Goal: Contribute content: Contribute content

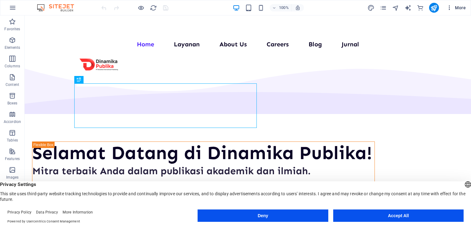
click at [463, 10] on span "More" at bounding box center [456, 8] width 19 height 6
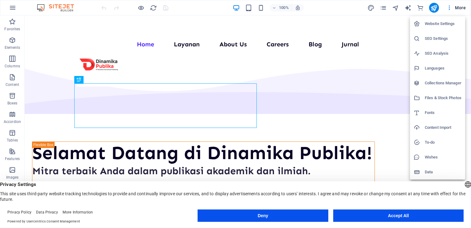
drag, startPoint x: 437, startPoint y: 80, endPoint x: 426, endPoint y: 78, distance: 11.2
click at [426, 78] on li "Collections Manager" at bounding box center [437, 83] width 55 height 15
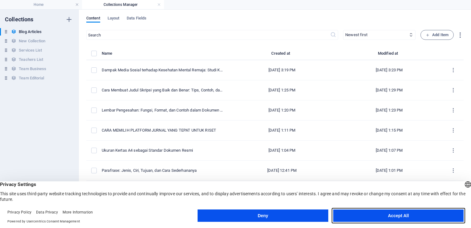
click at [371, 213] on button "Accept All" at bounding box center [398, 215] width 130 height 12
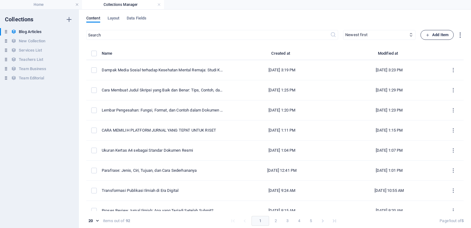
click at [437, 33] on span "Add Item" at bounding box center [437, 34] width 23 height 7
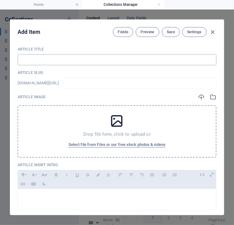
click at [59, 55] on input "text" at bounding box center [117, 59] width 199 height 11
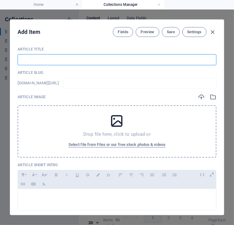
paste input "4fqvP?SCNQCV~7k4"
type input "4fqvP?SCNQCV~7k4"
type input "4fqvp-scnqcv-7k4"
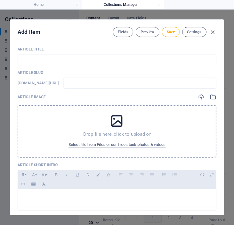
click at [57, 61] on input "text" at bounding box center [117, 59] width 199 height 11
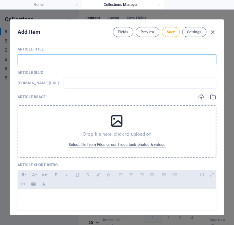
paste input "Publikasi Jurnal Ilmiah: Cara, Tujuan, dan Manfaat yang Wajib Diketahui Penelit…"
type input "Publikasi Jurnal Ilmiah: Cara, Tujuan, dan Manfaat yang Wajib Diketahui Penelit…"
type input "publikasi-jurnal-ilmiah-cara-tujuan-dan-manfaat-yang-wajib-diketahui-peneliti-p…"
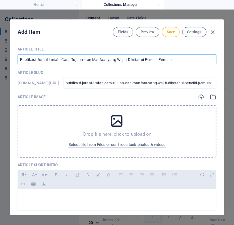
type input "Publikasi Jurnal Ilmiah: Cara, Tujuan, dan Manfaat yang Wajib Diketahui Penelit…"
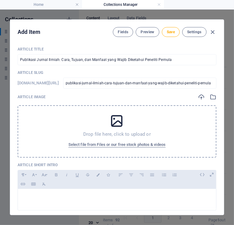
click at [100, 129] on div "Drop file here, click to upload or Select file from Files or our free stock pho…" at bounding box center [117, 131] width 199 height 52
click at [122, 129] on div "Drop file here, click to upload or Select file from Files or our free stock pho…" at bounding box center [117, 131] width 199 height 52
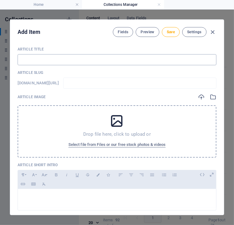
click at [51, 57] on input "text" at bounding box center [117, 59] width 199 height 11
click at [30, 63] on input "text" at bounding box center [117, 59] width 199 height 11
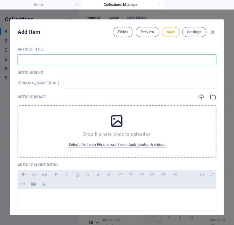
paste input "Publikasi Jurnal Ilmiah: Cara, Tujuan, dan Manfaat yang Wajib Diketahui Penelit…"
type input "Publikasi Jurnal Ilmiah: Cara, Tujuan, dan Manfaat yang Wajib Diketahui Penelit…"
type input "publikasi-jurnal-ilmiah-cara-tujuan-dan-manfaat-yang-wajib-diketahui-peneliti-p…"
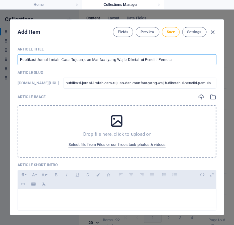
type input "Publikasi Jurnal Ilmiah: Cara, Tujuan, dan Manfaat yang Wajib Diketahui Penelit…"
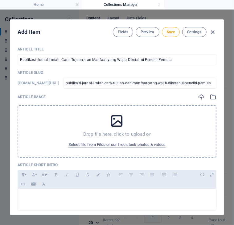
click at [77, 114] on div "Drop file here, click to upload or Select file from Files or our free stock pho…" at bounding box center [117, 131] width 199 height 52
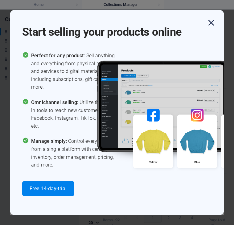
click at [216, 22] on icon "button" at bounding box center [211, 22] width 11 height 11
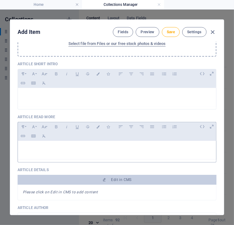
scroll to position [101, 0]
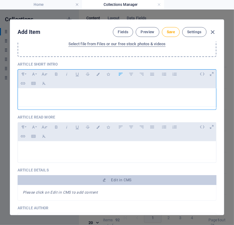
click at [43, 105] on div at bounding box center [117, 98] width 198 height 19
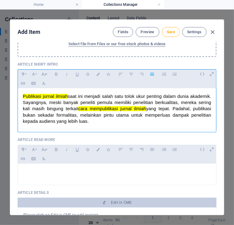
drag, startPoint x: 145, startPoint y: 126, endPoint x: 15, endPoint y: 95, distance: 133.9
click at [15, 95] on div "Article Title Publikasi Jurnal Ilmiah: Cara, Tujuan, dan Manfaat yang Wajib Dik…" at bounding box center [117, 128] width 214 height 173
click at [92, 80] on div "Paragraph Format Normal Heading 1 Heading 2 Heading 3 Heading 4 Heading 5 Headi…" at bounding box center [117, 78] width 199 height 19
click at [93, 116] on span "yang tepat. Padahal, publikasi bukan sekadar formalitas, melainkan pintu utama …" at bounding box center [118, 114] width 190 height 17
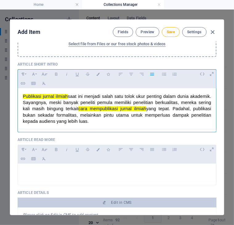
click at [127, 122] on span "yang tepat. Padahal, publikasi bukan sekadar formalitas, melainkan pintu utama …" at bounding box center [118, 114] width 190 height 17
drag, startPoint x: 135, startPoint y: 126, endPoint x: 17, endPoint y: 95, distance: 121.7
click at [18, 95] on div "Publikasi jurnal ilmiah saat ini menjadi salah satu tolok ukur penting dalam du…" at bounding box center [117, 109] width 199 height 41
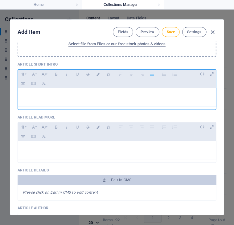
click at [57, 97] on p "​" at bounding box center [117, 96] width 188 height 6
click at [96, 100] on div "​" at bounding box center [117, 98] width 198 height 19
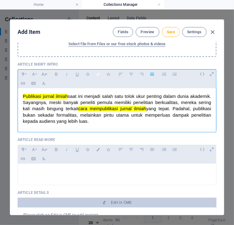
click at [96, 76] on button "Colors" at bounding box center [98, 74] width 10 height 8
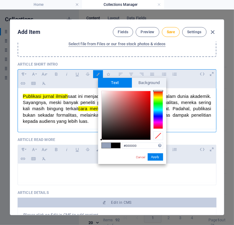
click at [113, 147] on span at bounding box center [115, 145] width 9 height 5
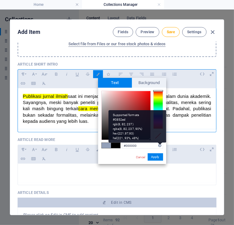
drag, startPoint x: 131, startPoint y: 127, endPoint x: 159, endPoint y: 143, distance: 31.5
click at [159, 143] on div "#000000 Supported formats #0852ed rgb(8, 82, 237) rgba(8, 82, 237, 90%) hsv(221…" at bounding box center [132, 171] width 68 height 166
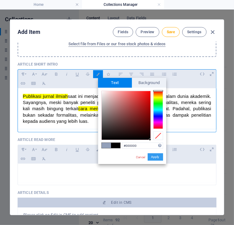
click at [158, 159] on button "Apply" at bounding box center [155, 157] width 15 height 7
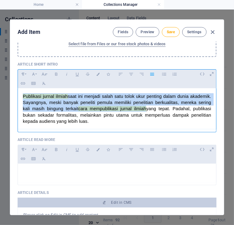
click at [134, 125] on div "Publikasi jurnal ilmiah saat ini menjadi salah satu tolok ukur penting dalam du…" at bounding box center [117, 109] width 198 height 41
click at [96, 74] on icon "button" at bounding box center [98, 74] width 5 height 3
type input "#000000"
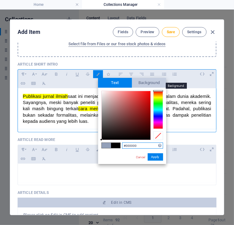
click at [148, 81] on span "Background" at bounding box center [149, 83] width 34 height 10
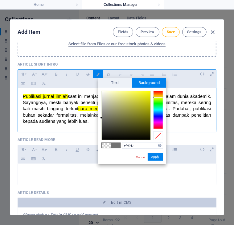
type input "#ffffff"
drag, startPoint x: 112, startPoint y: 114, endPoint x: 94, endPoint y: 61, distance: 56.2
click at [94, 61] on body "[DOMAIN_NAME] Home Collections Manager Favorites Elements Columns Content Boxes…" at bounding box center [117, 112] width 234 height 225
click at [155, 155] on button "Apply" at bounding box center [155, 157] width 15 height 7
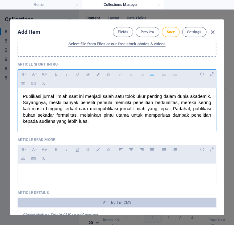
click at [129, 124] on div "Publikasi jurnal ilmiah saat ini menjadi salah satu tolok ukur penting dalam du…" at bounding box center [117, 109] width 198 height 41
click at [147, 97] on span "Publikasi jurnal ilmiah saat ini menjadi salah satu tolok ukur penting dalam du…" at bounding box center [118, 109] width 190 height 30
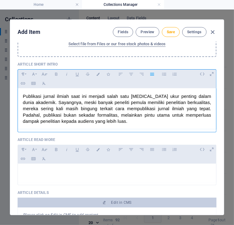
click at [161, 104] on span "Publikasi jurnal ilmiah saat ini menjadi salah satu [MEDICAL_DATA] ukur penting…" at bounding box center [118, 109] width 190 height 30
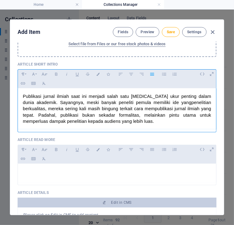
click at [182, 103] on span "Publikasi jurnal ilmiah saat ini menjadi salah satu [MEDICAL_DATA] ukur penting…" at bounding box center [118, 109] width 190 height 30
click at [184, 103] on span "Publikasi jurnal ilmiah saat ini menjadi salah satu [MEDICAL_DATA] ukur penting…" at bounding box center [118, 109] width 190 height 30
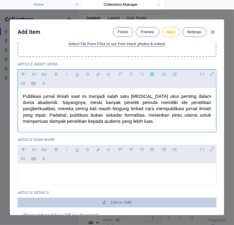
click at [91, 110] on span "Publikasi jurnal ilmiah saat ini menjadi salah satu [MEDICAL_DATA] ukur penting…" at bounding box center [118, 109] width 190 height 30
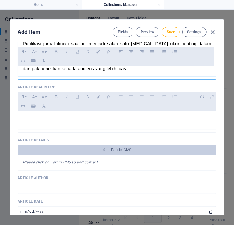
scroll to position [192, 0]
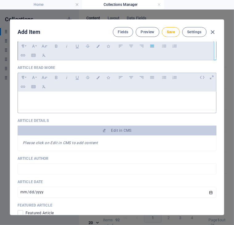
click at [55, 97] on p at bounding box center [117, 100] width 188 height 6
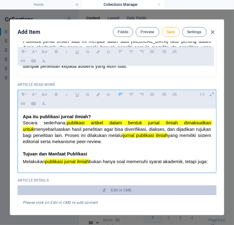
scroll to position [293, 0]
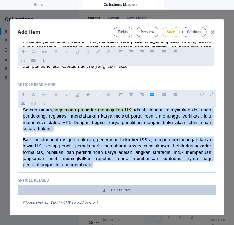
click at [94, 96] on button "Colors" at bounding box center [98, 95] width 10 height 8
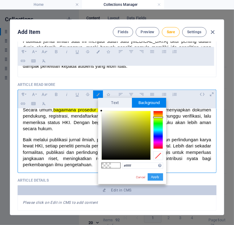
click at [158, 179] on button "Apply" at bounding box center [155, 177] width 15 height 7
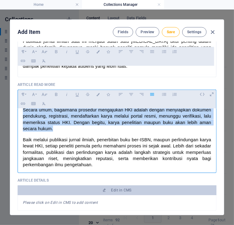
click at [159, 138] on p "Baik melalui publikasi jurnal ilmiah, penerbitan buku ber-ISBN, maupun perlindu…" at bounding box center [117, 152] width 188 height 31
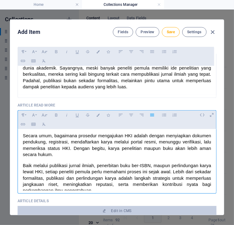
scroll to position [291, 0]
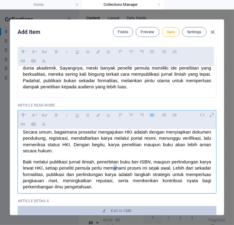
drag, startPoint x: 168, startPoint y: 153, endPoint x: 128, endPoint y: 167, distance: 42.1
click at [128, 167] on p "Baik melalui publikasi jurnal ilmiah, penerbitan buku ber-ISBN, maupun perlindu…" at bounding box center [117, 174] width 188 height 31
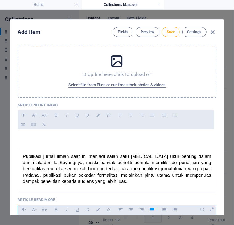
scroll to position [0, 0]
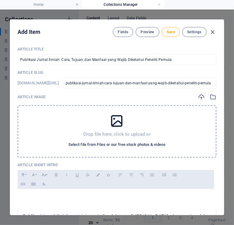
click at [124, 142] on span "Select file from Files or our free stock photos & videos" at bounding box center [116, 144] width 97 height 7
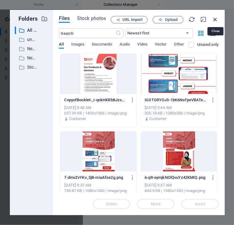
click at [216, 19] on icon "button" at bounding box center [215, 19] width 7 height 7
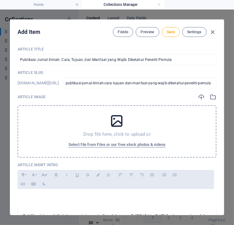
click at [102, 119] on div "Drop file here, click to upload or Select file from Files or our free stock pho…" at bounding box center [117, 131] width 199 height 52
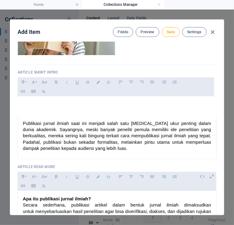
scroll to position [114, 0]
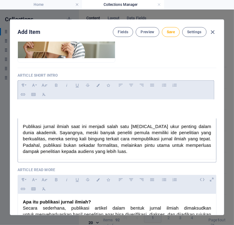
click at [63, 116] on div at bounding box center [117, 109] width 199 height 19
click at [34, 115] on div at bounding box center [117, 109] width 199 height 19
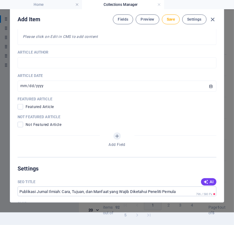
scroll to position [353, 0]
click at [18, 122] on span at bounding box center [21, 125] width 6 height 6
click at [18, 122] on input "checkbox" at bounding box center [22, 125] width 8 height 6
checkbox input "true"
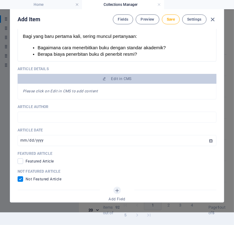
scroll to position [327, 0]
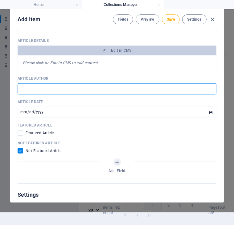
click at [56, 84] on input "text" at bounding box center [117, 89] width 199 height 11
type input "y"
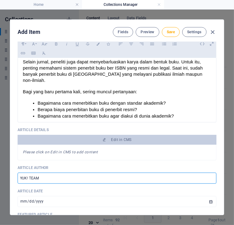
scroll to position [177, 0]
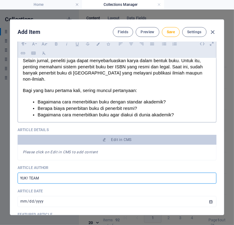
type input "YUK! TEAM"
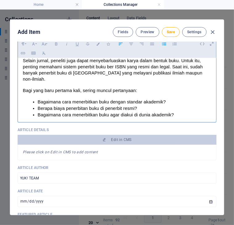
click at [144, 111] on p "Berapa biaya penerbitan buku di penerbit resmi?" at bounding box center [125, 108] width 174 height 6
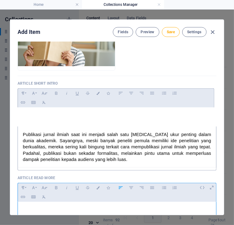
scroll to position [180, 0]
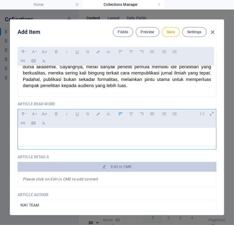
click at [89, 178] on em "Please click on Edit in CMS to add content" at bounding box center [60, 179] width 75 height 4
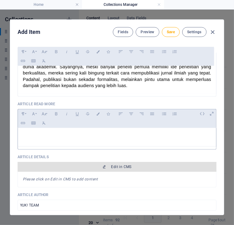
click at [104, 165] on icon "button" at bounding box center [104, 167] width 4 height 4
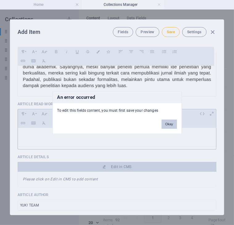
click at [170, 122] on button "Okay" at bounding box center [169, 124] width 15 height 9
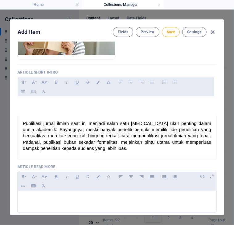
scroll to position [112, 0]
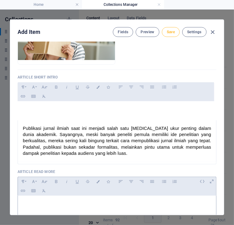
click at [175, 35] on button "Save" at bounding box center [171, 32] width 18 height 10
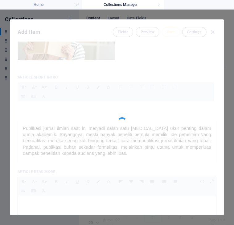
type input "publikasi-jurnal-ilmiah-cara-tujuan-dan-manfaat-yang-wajib-diketahui-peneliti-p…"
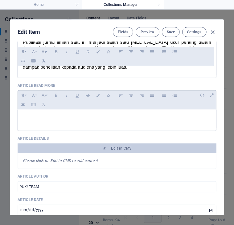
scroll to position [199, 0]
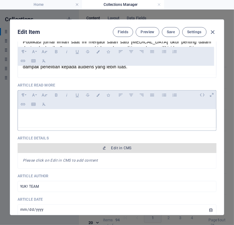
click at [108, 148] on span "Edit in CMS" at bounding box center [117, 148] width 194 height 5
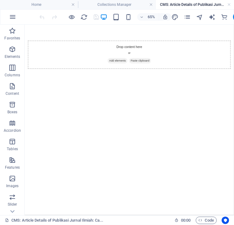
scroll to position [0, 0]
click at [121, 4] on h4 "Collections Manager" at bounding box center [117, 4] width 78 height 7
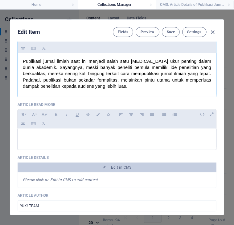
scroll to position [142, 0]
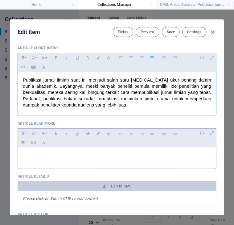
click at [102, 102] on span "Publikasi jurnal ilmiah saat ini menjadi salah satu [MEDICAL_DATA] ukur penting…" at bounding box center [118, 93] width 190 height 30
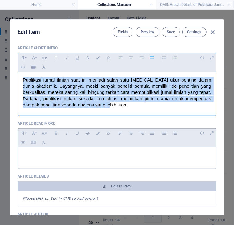
click at [52, 59] on button "Bold" at bounding box center [56, 58] width 10 height 8
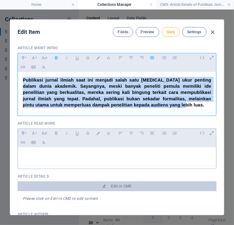
click at [52, 59] on button "Bold" at bounding box center [56, 58] width 10 height 8
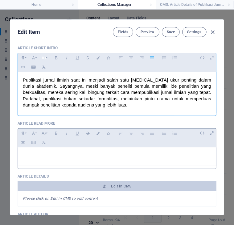
click at [41, 58] on button "Font Size" at bounding box center [44, 58] width 10 height 8
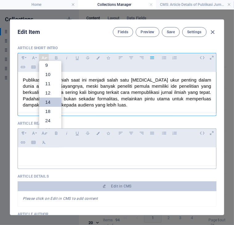
scroll to position [20, 0]
click at [42, 52] on div "Article Short Intro Paragraph Format Normal Heading 1 Heading 2 Heading 3 Headi…" at bounding box center [117, 81] width 199 height 71
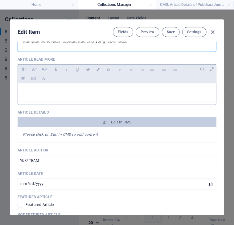
scroll to position [206, 0]
click at [120, 127] on div "Please click on Edit in CMS to add content" at bounding box center [117, 135] width 199 height 16
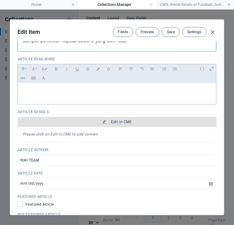
click at [114, 122] on span "Edit in CMS" at bounding box center [121, 122] width 20 height 5
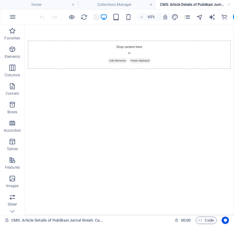
scroll to position [0, 0]
click at [181, 108] on div "Drop content here or Add elements Paste clipboard" at bounding box center [186, 71] width 322 height 93
click at [131, 68] on div "+ Add section" at bounding box center [129, 68] width 22 height 7
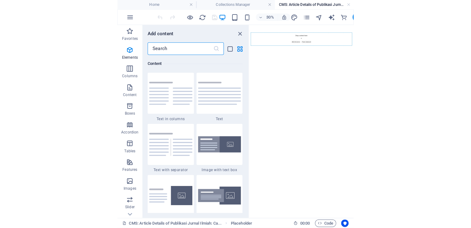
scroll to position [1079, 0]
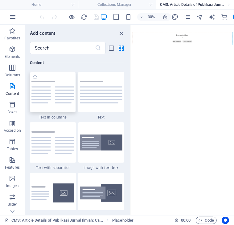
click at [63, 97] on img at bounding box center [52, 92] width 43 height 23
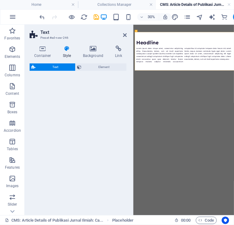
select select "rem"
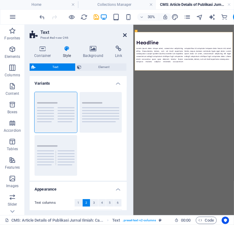
click at [124, 34] on icon at bounding box center [125, 35] width 4 height 5
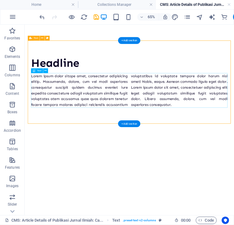
click at [150, 131] on div "Lorem ipsum dolor sitope amet, consectetur adipisicing elitip. Massumenda, dolo…" at bounding box center [186, 126] width 303 height 53
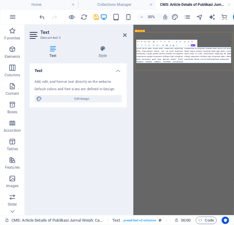
click at [97, 85] on div "Add, edit, and format text directly on the website. Default colors and font siz…" at bounding box center [78, 91] width 97 height 33
click at [85, 98] on span "Edit design" at bounding box center [82, 98] width 76 height 7
select select "px"
select select "400"
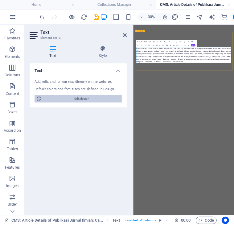
select select "px"
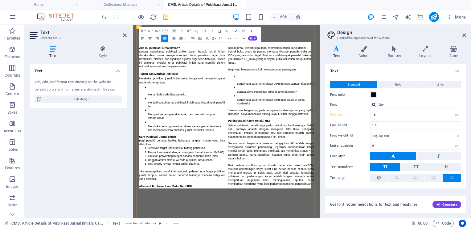
click at [162, 184] on li "Membuka peluang penelitian diakui secara global, terutama bila memahami cara pu…" at bounding box center [222, 194] width 129 height 20
click at [162, 191] on p "Membuka peluang penelitian diakui secara global, terutama bila memahami cara pu…" at bounding box center [222, 197] width 129 height 12
click at [159, 184] on li "Membuka peluang penelitian diakui secara global, terutama bila memahami cara pu…" at bounding box center [222, 194] width 129 height 20
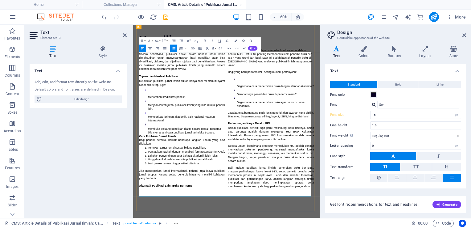
scroll to position [30, 0]
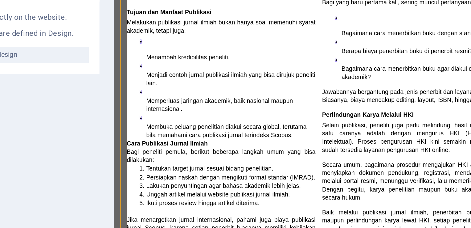
click at [132, 12] on ul "Menambah kredibilitas peneliti. Menjadi contoh jurnal publikasi ilmiah yang bis…" at bounding box center [194, 41] width 143 height 78
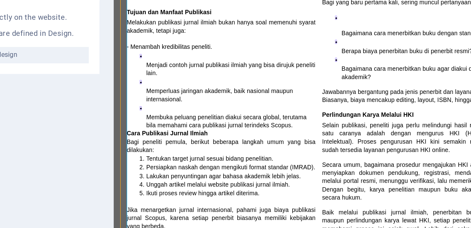
click at [138, 24] on span "Menjadi contoh jurnal publikasi ilmiah yang bisa dirujuk peneliti lain." at bounding box center [203, 26] width 130 height 11
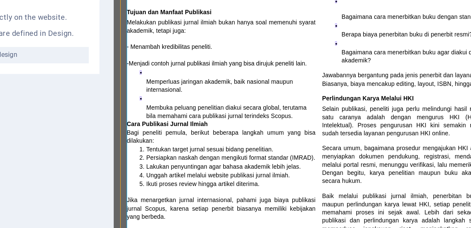
click at [137, 35] on ul "Memperluas jaringan akademik, baik nasional maupun internasional. Membuka pelua…" at bounding box center [194, 45] width 143 height 39
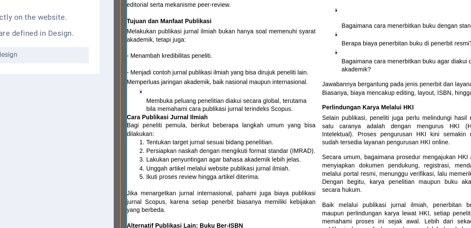
scroll to position [29, 0]
click at [139, 48] on span "Membuka peluang penelitian diakui secara global, terutama bila memahami cara pu…" at bounding box center [199, 53] width 123 height 11
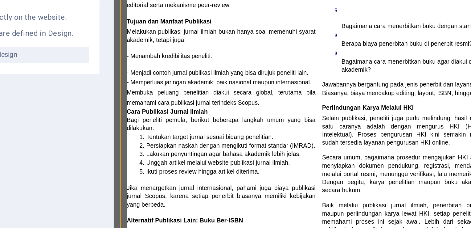
scroll to position [28, 0]
click at [128, 16] on div "Apa itu publikasi jurnal ilmiah? Secara sederhana, publikasi artikel dalam bent…" at bounding box center [269, 54] width 292 height 220
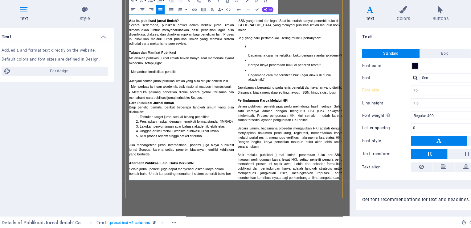
click at [291, 102] on ul "Bagaimana cara menerbitkan buku dengan standar akademik? Berapa biaya penerbita…" at bounding box center [351, 94] width 143 height 52
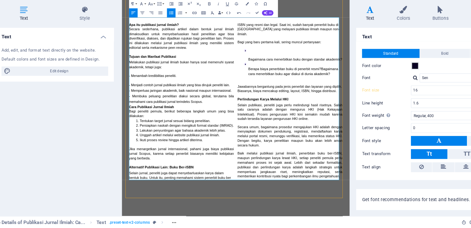
scroll to position [30, 0]
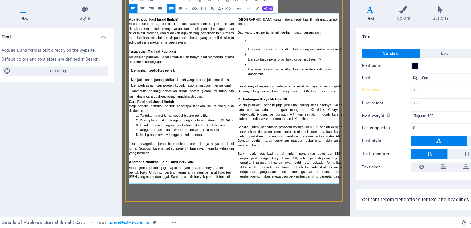
click at [290, 68] on ul "Bagaimana cara menerbitkan buku dengan standar akademik? Berapa biaya penerbita…" at bounding box center [351, 89] width 143 height 58
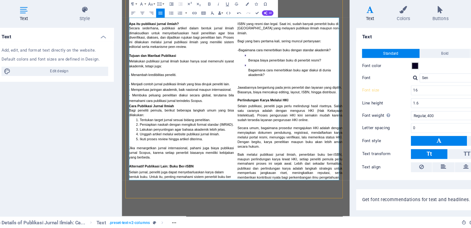
click at [290, 80] on ul "Berapa biaya penerbitan buku di penerbit resmi? ​ Bagaimana cara menerbitkan bu…" at bounding box center [351, 99] width 143 height 39
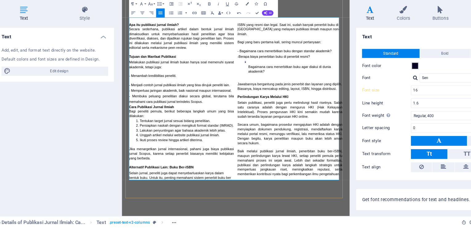
click at [295, 96] on span "Bagaimana cara menerbitkan buku agar diakui di dunia akademik?" at bounding box center [352, 101] width 114 height 11
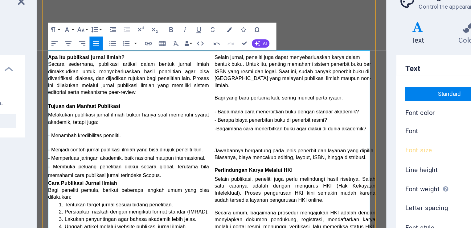
scroll to position [14, 0]
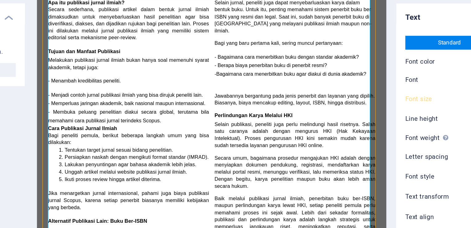
click at [220, 68] on div "Apa itu publikasi jurnal ilmiah? Secara sederhana, publikasi artikel dalam bent…" at bounding box center [193, 98] width 292 height 212
click at [208, 66] on div "Apa itu publikasi jurnal ilmiah? Secara sederhana, publikasi artikel dalam bent…" at bounding box center [193, 98] width 292 height 212
click at [201, 63] on p "- Bagaimana cara menerbitkan buku agar diakui di dunia akademik?" at bounding box center [266, 62] width 143 height 15
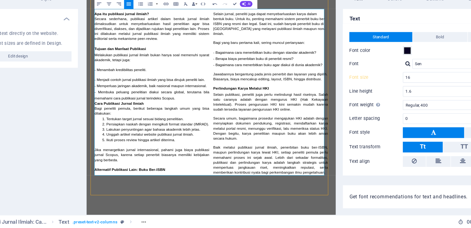
scroll to position [0, 0]
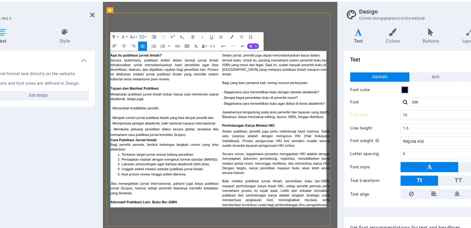
click at [140, 60] on button "Align Left" at bounding box center [142, 59] width 7 height 7
click at [165, 57] on button "Align Justify" at bounding box center [164, 59] width 7 height 7
click at [174, 116] on p "Tujuan dan Manfaat Publikasi" at bounding box center [184, 117] width 143 height 6
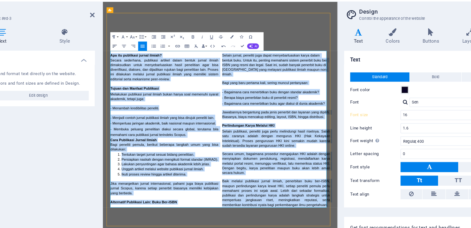
click at [143, 61] on icon "button" at bounding box center [142, 60] width 4 height 4
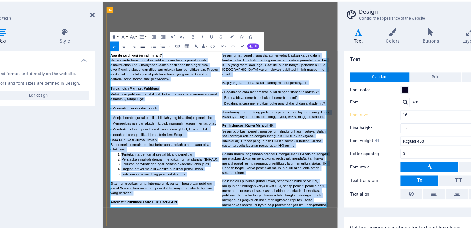
click at [164, 58] on icon "button" at bounding box center [165, 60] width 4 height 4
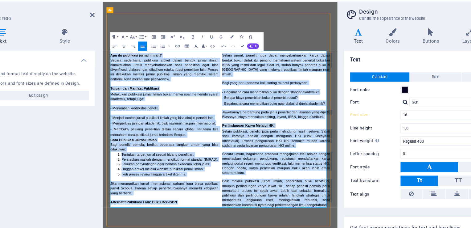
click at [302, 184] on span at bounding box center [303, 186] width 3 height 5
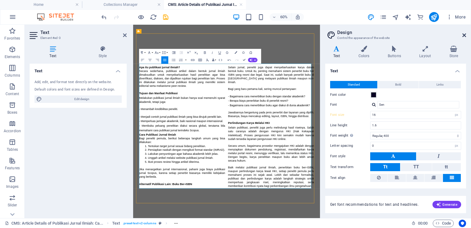
click at [464, 33] on icon at bounding box center [465, 35] width 4 height 5
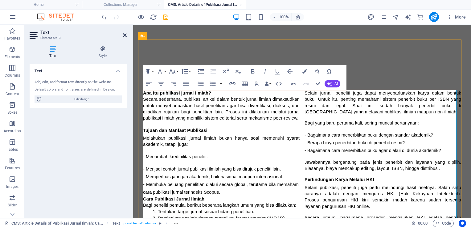
click at [125, 36] on icon at bounding box center [125, 35] width 4 height 5
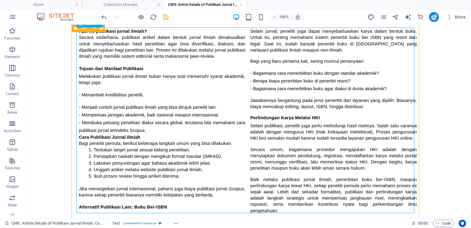
scroll to position [72, 0]
click at [128, 97] on div "Apa itu publikasi jurnal ilmiah? Secara sederhana, publikasi artikel dalam bent…" at bounding box center [248, 119] width 338 height 185
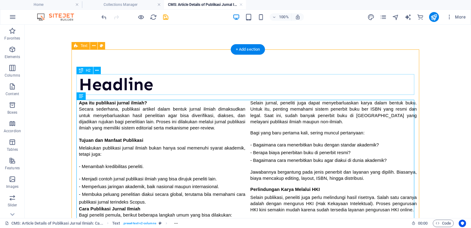
click at [142, 79] on div "Headline" at bounding box center [248, 84] width 338 height 21
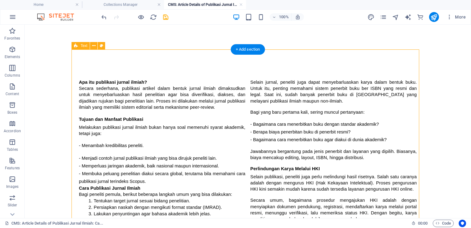
click at [160, 64] on div "Apa itu publikasi jurnal ilmiah? Secara sederhana, publikasi artikel dalam bent…" at bounding box center [248, 169] width 348 height 240
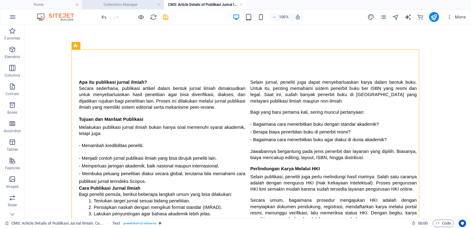
click at [123, 3] on h4 "Collections Manager" at bounding box center [123, 4] width 82 height 7
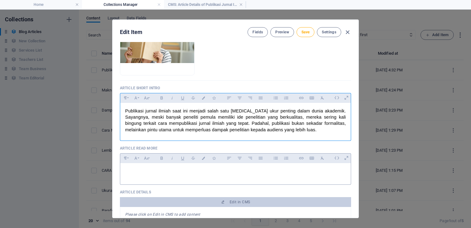
scroll to position [102, 0]
click at [275, 29] on button "Preview" at bounding box center [282, 32] width 23 height 10
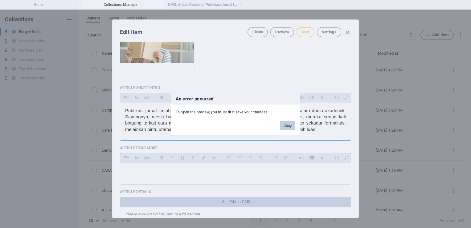
click at [295, 128] on button "Okay" at bounding box center [287, 125] width 15 height 9
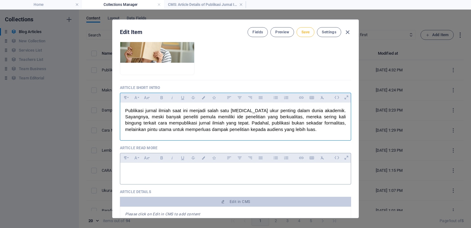
click at [303, 34] on span "Save" at bounding box center [306, 32] width 8 height 5
click at [279, 33] on span "Preview" at bounding box center [282, 32] width 14 height 5
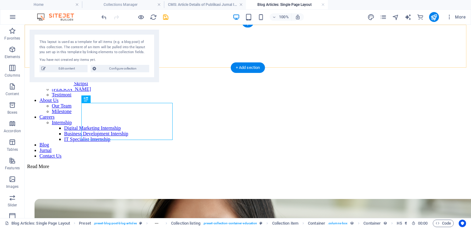
scroll to position [618, 0]
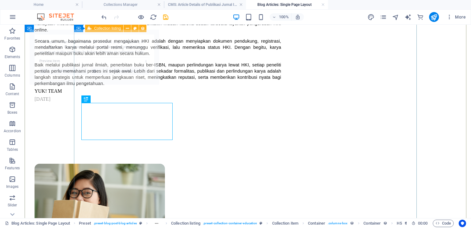
select select "68df9814f7047c194501edb2"
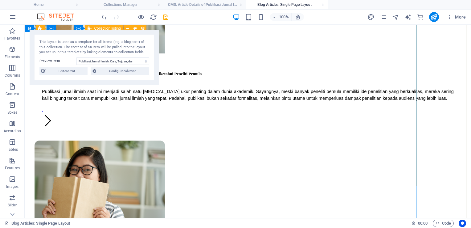
scroll to position [705, 0]
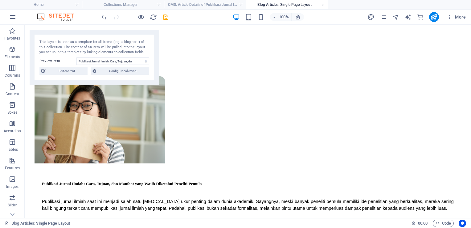
click at [322, 4] on link at bounding box center [323, 5] width 4 height 6
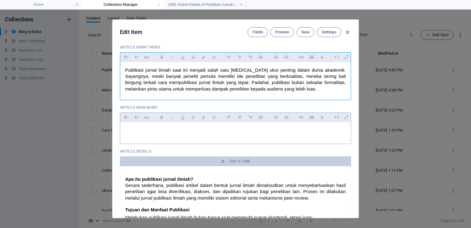
scroll to position [143, 0]
click at [176, 126] on div at bounding box center [235, 131] width 231 height 19
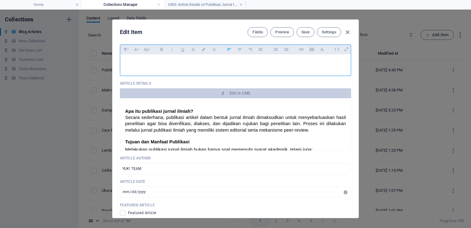
scroll to position [211, 0]
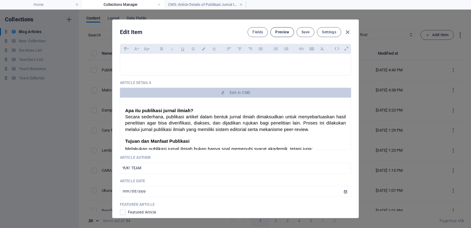
drag, startPoint x: 269, startPoint y: 31, endPoint x: 276, endPoint y: 31, distance: 7.4
click at [276, 31] on div "Fields Preview Save Settings" at bounding box center [300, 32] width 104 height 10
click at [276, 31] on span "Preview" at bounding box center [282, 32] width 14 height 5
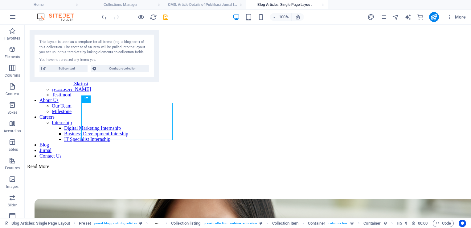
scroll to position [618, 0]
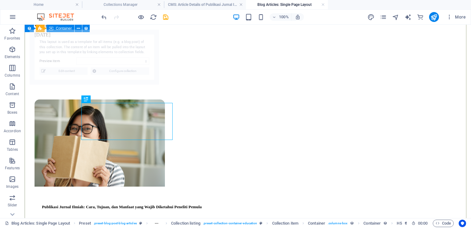
select select "68df9814f7047c194501edb2"
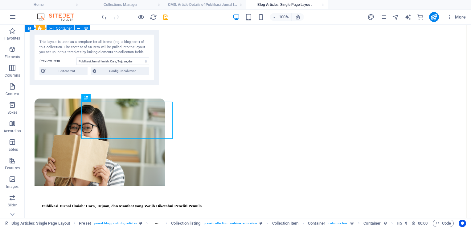
scroll to position [689, 0]
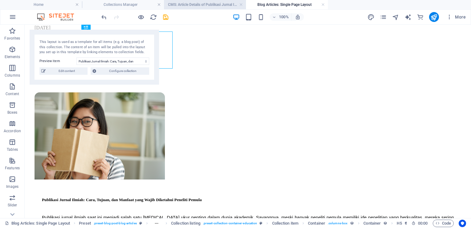
click at [202, 8] on li "CMS: Article Details of Publikasi Jurnal Ilmiah: Ca..." at bounding box center [205, 4] width 82 height 9
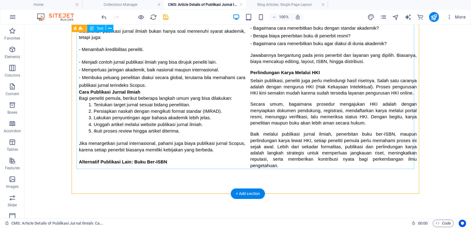
scroll to position [0, 0]
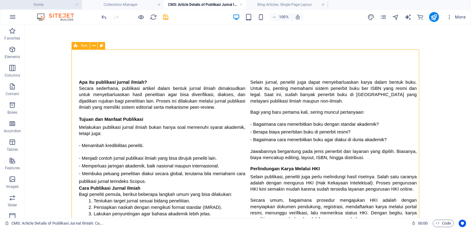
click at [39, 4] on h4 "Home" at bounding box center [41, 4] width 82 height 7
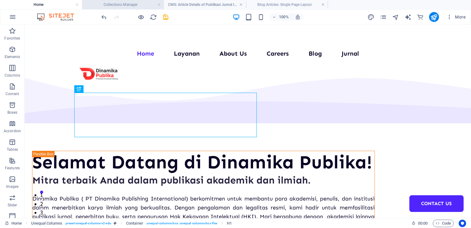
click at [115, 1] on li "Collections Manager" at bounding box center [123, 4] width 82 height 9
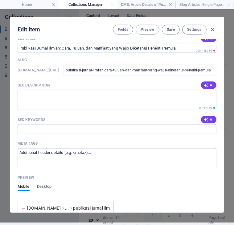
scroll to position [507, 0]
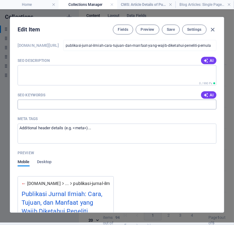
click at [63, 105] on input "SEO Keywords" at bounding box center [117, 105] width 199 height 10
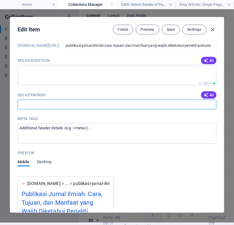
paste input "Publikasi jurnal ilmiah"
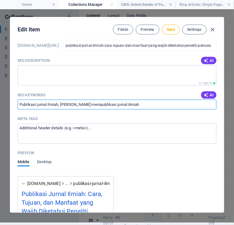
click at [123, 105] on input "Publikasi jurnal ilmiah, [PERSON_NAME] mempublikasi jurnal ilmiah" at bounding box center [117, 105] width 199 height 10
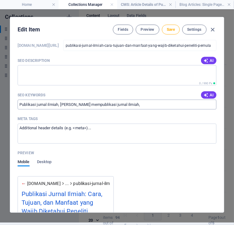
click at [146, 104] on input "Publikasi jurnal ilmiah, [PERSON_NAME] mempublikasi jurnal ilmiah," at bounding box center [117, 105] width 199 height 10
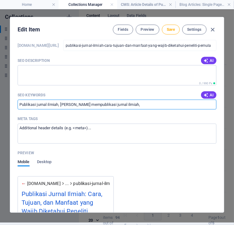
paste input "jurnal publikasi ilmiah"
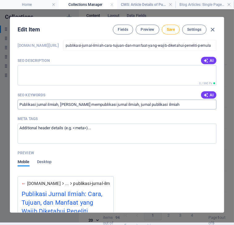
click at [172, 100] on input "Publikasi jurnal ilmiah, [PERSON_NAME] mempublikasi jurnal ilmiah, jurnal publi…" at bounding box center [117, 105] width 199 height 10
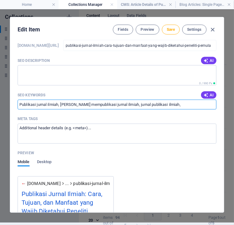
paste input "contoh jurnal publikasi ilmiah"
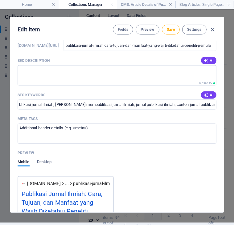
scroll to position [0, 0]
click at [174, 102] on input "Publikasi jurnal ilmiah, [PERSON_NAME] mempublikasi jurnal ilmiah, jurnal publi…" at bounding box center [117, 105] width 199 height 10
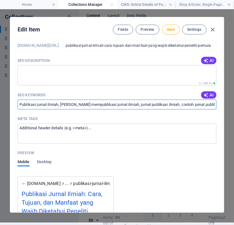
scroll to position [0, 5]
drag, startPoint x: 205, startPoint y: 103, endPoint x: 222, endPoint y: 103, distance: 16.7
click at [225, 104] on div "Edit Item Fields Preview Save Settings Article Title Publikasi Jurnal Ilmiah: C…" at bounding box center [117, 115] width 234 height 216
click at [211, 103] on input "Publikasi jurnal ilmiah, [PERSON_NAME] mempublikasi jurnal ilmiah, jurnal publi…" at bounding box center [117, 105] width 199 height 10
paste input "cara publikasi jurnal terindeks Scopus."
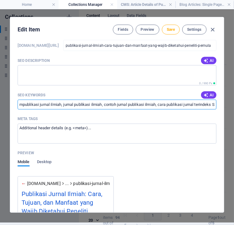
scroll to position [2, 20]
drag, startPoint x: 198, startPoint y: 101, endPoint x: 244, endPoint y: 106, distance: 45.9
click at [234, 106] on html "[DOMAIN_NAME] Home Collections Manager CMS: Article Details of Publikasi Jurnal…" at bounding box center [117, 112] width 234 height 225
click at [191, 105] on input "Publikasi jurnal ilmiah, [PERSON_NAME] mempublikasi jurnal ilmiah, jurnal publi…" at bounding box center [117, 105] width 199 height 10
paste input "biaya publikasi jurnal Scopus"
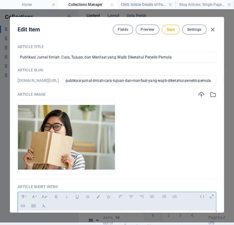
scroll to position [0, 0]
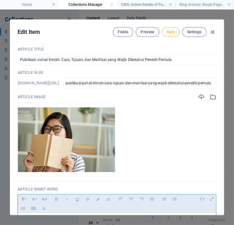
type input "Publikasi jurnal ilmiah, [PERSON_NAME] mempublikasi jurnal ilmiah, jurnal publi…"
click at [171, 33] on span "Save" at bounding box center [171, 32] width 8 height 5
click at [212, 29] on icon "button" at bounding box center [212, 32] width 7 height 7
checkbox input "false"
type input "publikasi-jurnal-ilmiah-cara-tujuan-dan-manfaat-yang-wajib-diketahui-peneliti-p…"
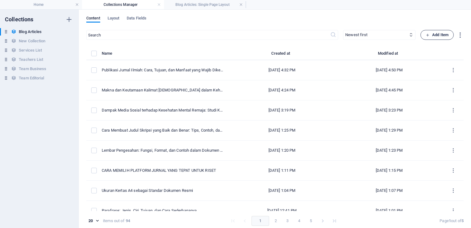
click at [432, 34] on span "Add Item" at bounding box center [437, 34] width 23 height 7
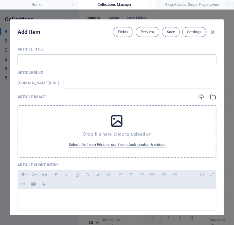
click at [83, 57] on input "text" at bounding box center [117, 59] width 199 height 11
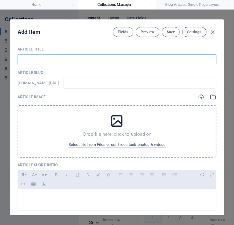
paste input "[PERSON_NAME]an Sampai Keliru! Ini dia Perbedaan Artikel dan Jurnal yang Perlu …"
type input "[PERSON_NAME]an Sampai Keliru! Ini dia Perbedaan Artikel dan Jurnal yang Perlu …"
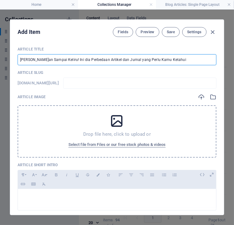
type input "jangan-sampai-keliru-ini-dia-perbedaan-artikel-dan-jurnal-yang-perlu-kamu-ketah…"
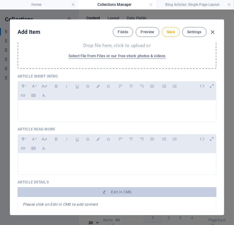
scroll to position [90, 0]
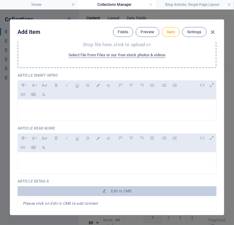
type input "[PERSON_NAME]an Sampai Keliru! Ini dia Perbedaan Artikel dan Jurnal yang Perlu …"
click at [73, 109] on p at bounding box center [117, 108] width 188 height 6
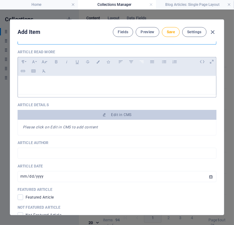
scroll to position [184, 0]
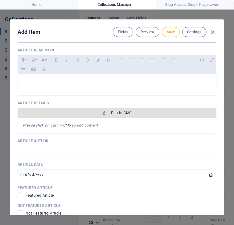
click at [121, 111] on span "Edit in CMS" at bounding box center [121, 113] width 20 height 5
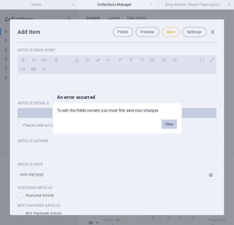
click at [169, 122] on button "Okay" at bounding box center [169, 124] width 15 height 9
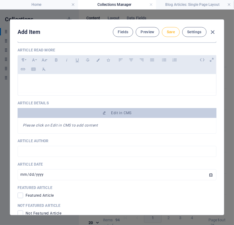
click at [172, 30] on span "Save" at bounding box center [171, 32] width 8 height 5
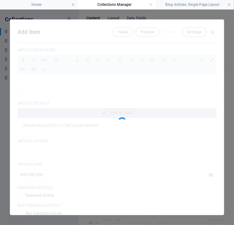
type input "jangan-sampai-keliru-ini-dia-perbedaan-artikel-dan-jurnal-yang-perlu-kamu-ketah…"
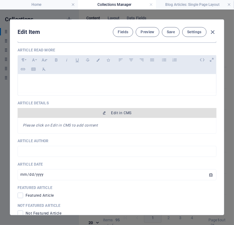
click at [147, 110] on button "Edit in CMS" at bounding box center [117, 113] width 199 height 10
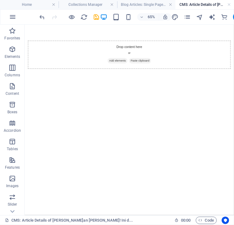
scroll to position [0, 0]
click at [168, 66] on div "Drop content here or Add elements Paste clipboard" at bounding box center [186, 71] width 312 height 44
click at [134, 68] on div "+ Add section" at bounding box center [129, 68] width 22 height 7
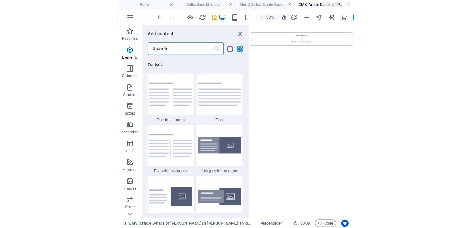
scroll to position [1079, 0]
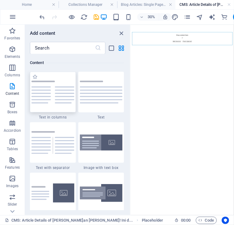
click at [68, 101] on img at bounding box center [52, 92] width 43 height 23
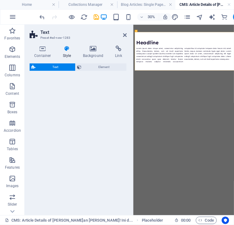
select select "rem"
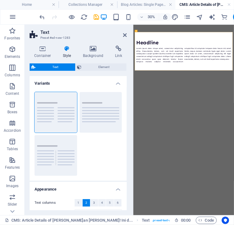
click at [60, 67] on span "Text" at bounding box center [55, 67] width 36 height 7
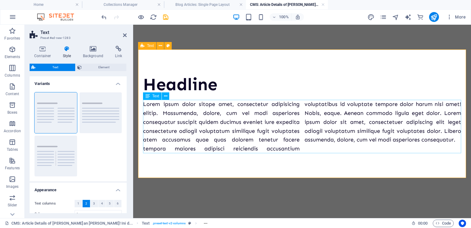
click at [244, 115] on div "Lorem ipsum dolor sitope amet, consectetur adipisicing elitip. Massumenda, dolo…" at bounding box center [302, 126] width 318 height 53
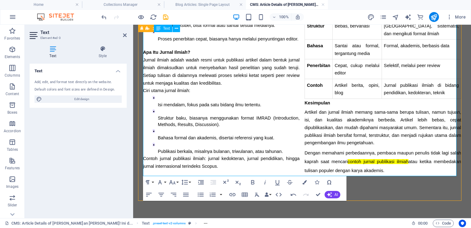
scroll to position [157, 0]
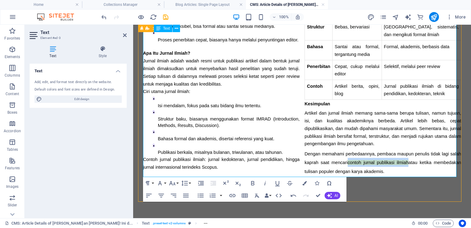
drag, startPoint x: 429, startPoint y: 157, endPoint x: 363, endPoint y: 156, distance: 66.3
click at [363, 156] on div "Apa Itu Artikel? Artikel adalah tulisan yang bersifat informatif, analitis, ata…" at bounding box center [302, 59] width 318 height 233
click at [399, 186] on div "Headline Apa Itu Artikel? Artikel adalah tulisan yang bersifat informatif, anal…" at bounding box center [302, 47] width 328 height 308
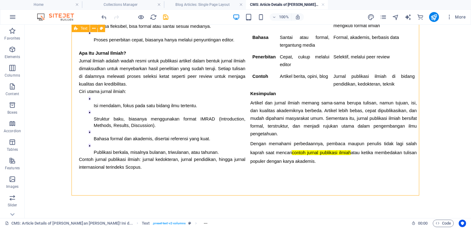
click at [399, 186] on div "Headline Apa Itu Artikel? Artikel adalah tulisan yang bersifat informatif, anal…" at bounding box center [248, 44] width 348 height 303
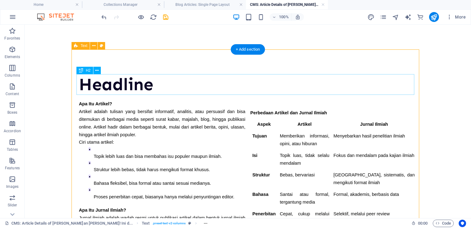
click at [173, 76] on div "Headline" at bounding box center [248, 84] width 338 height 21
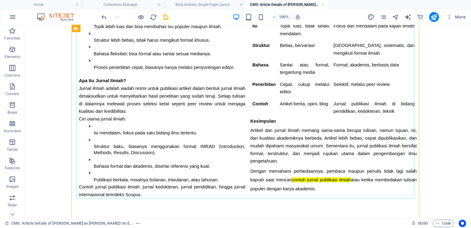
scroll to position [109, 0]
click at [268, 124] on div "Apa Itu Artikel? Artikel adalah tulisan yang bersifat informatif, analitis, ata…" at bounding box center [248, 84] width 338 height 228
click at [282, 170] on div "Apa Itu Artikel? Artikel adalah tulisan yang bersifat informatif, analitis, ata…" at bounding box center [248, 84] width 338 height 228
click at [308, 178] on div "Apa Itu Artikel? Artikel adalah tulisan yang bersifat informatif, analitis, ata…" at bounding box center [248, 84] width 338 height 228
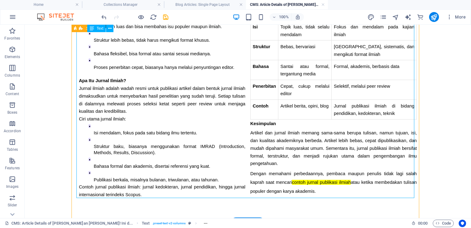
scroll to position [0, 0]
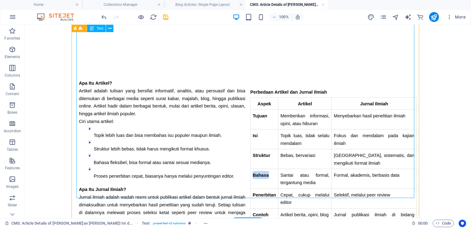
click at [253, 178] on p "Bahasa" at bounding box center [264, 175] width 23 height 8
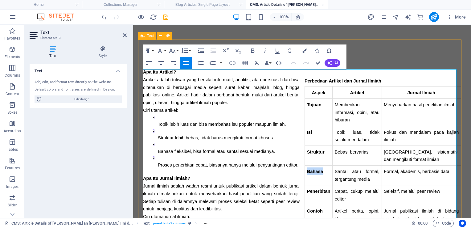
scroll to position [10, 0]
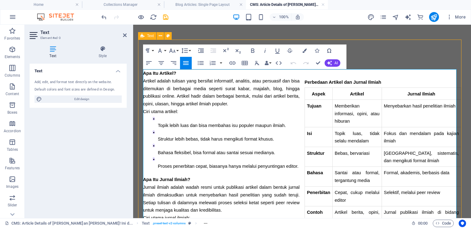
drag, startPoint x: 271, startPoint y: 163, endPoint x: 269, endPoint y: 167, distance: 4.8
click at [269, 167] on span "Proses penerbitan cepat, biasanya hanya melalui penyuntingan editor." at bounding box center [228, 165] width 141 height 5
click at [260, 122] on p "Topik lebih luas dan bisa membahas isu populer maupun ilmiah." at bounding box center [229, 125] width 142 height 6
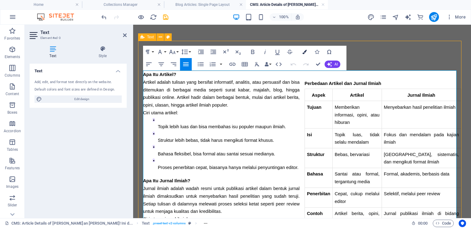
click at [306, 53] on icon "button" at bounding box center [305, 52] width 4 height 4
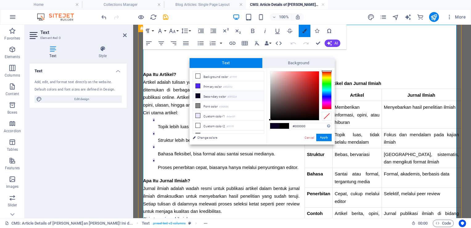
scroll to position [54, 0]
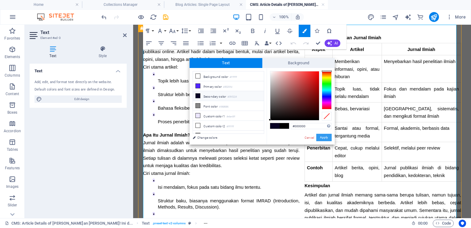
click at [324, 139] on button "Apply" at bounding box center [323, 137] width 15 height 7
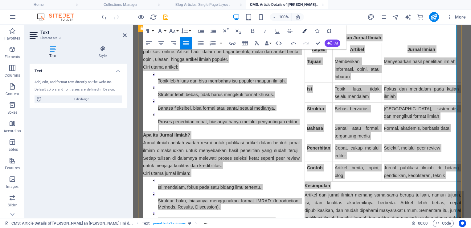
click at [301, 29] on button "Colors" at bounding box center [305, 31] width 12 height 12
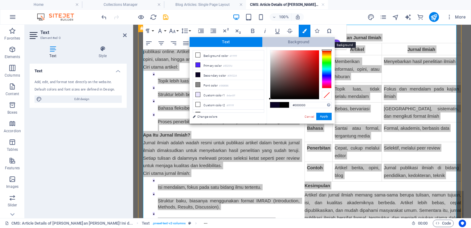
click at [309, 44] on span "Background" at bounding box center [299, 42] width 73 height 10
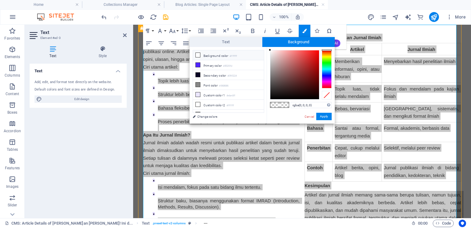
click at [210, 51] on li "Background color #ffffff" at bounding box center [228, 55] width 71 height 10
type input "rgba(255, 255, 255, 0)"
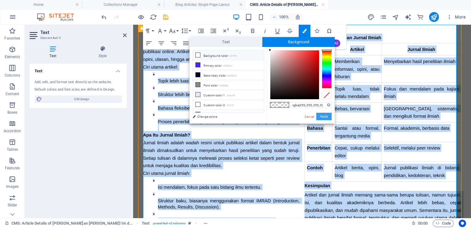
click at [324, 119] on button "Apply" at bounding box center [323, 116] width 15 height 7
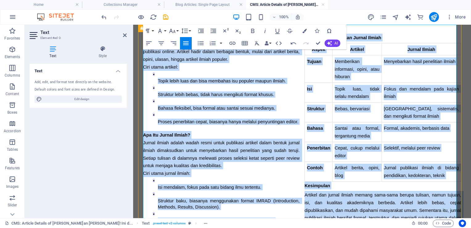
click at [291, 199] on li "Struktur baku, biasanya menggunakan format IMRAD (Introduction, Methods, Result…" at bounding box center [229, 200] width 142 height 20
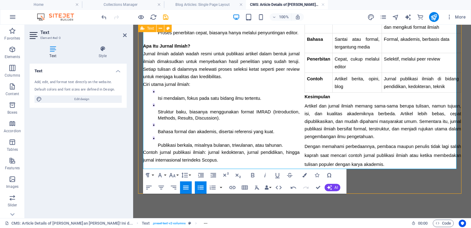
scroll to position [144, 0]
click at [381, 192] on div "Apa Itu Artikel? Artikel adalah tulisan yang bersifat informatif, analitis, ata…" at bounding box center [302, 49] width 328 height 287
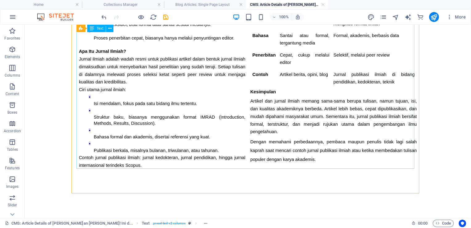
scroll to position [0, 0]
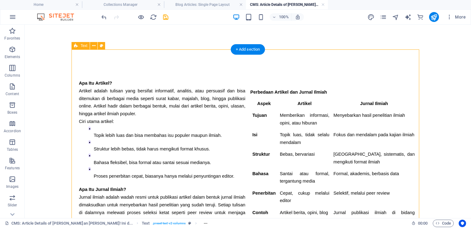
click at [200, 72] on div "Apa Itu Artikel? Artikel adalah tulisan yang bersifat informatif, analitis, ata…" at bounding box center [248, 190] width 348 height 282
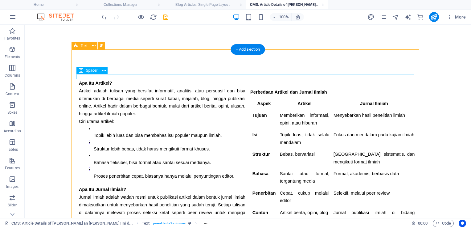
click at [79, 75] on div at bounding box center [248, 76] width 338 height 5
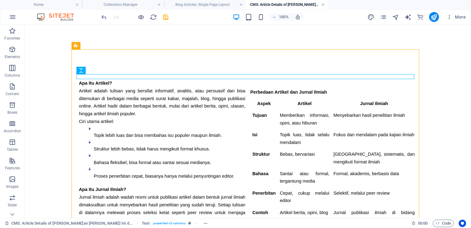
click at [323, 6] on link at bounding box center [323, 5] width 4 height 6
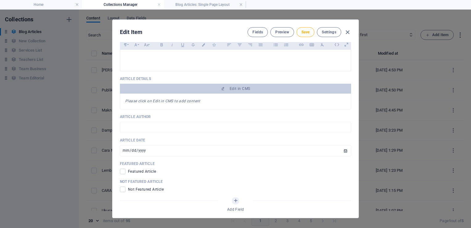
scroll to position [97, 0]
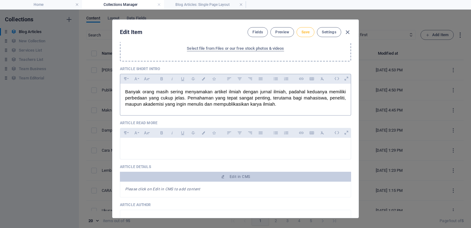
click at [307, 34] on span "Save" at bounding box center [306, 32] width 8 height 5
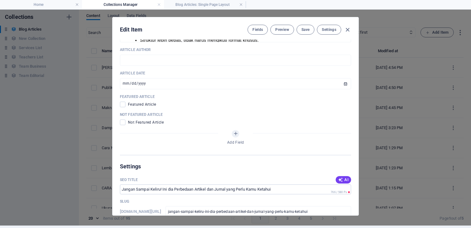
scroll to position [286, 0]
click at [124, 122] on span at bounding box center [123, 122] width 6 height 6
click at [124, 122] on input "checkbox" at bounding box center [124, 122] width 8 height 6
checkbox input "true"
click at [304, 29] on span "Save" at bounding box center [306, 29] width 8 height 5
